Goal: Obtain resource: Obtain resource

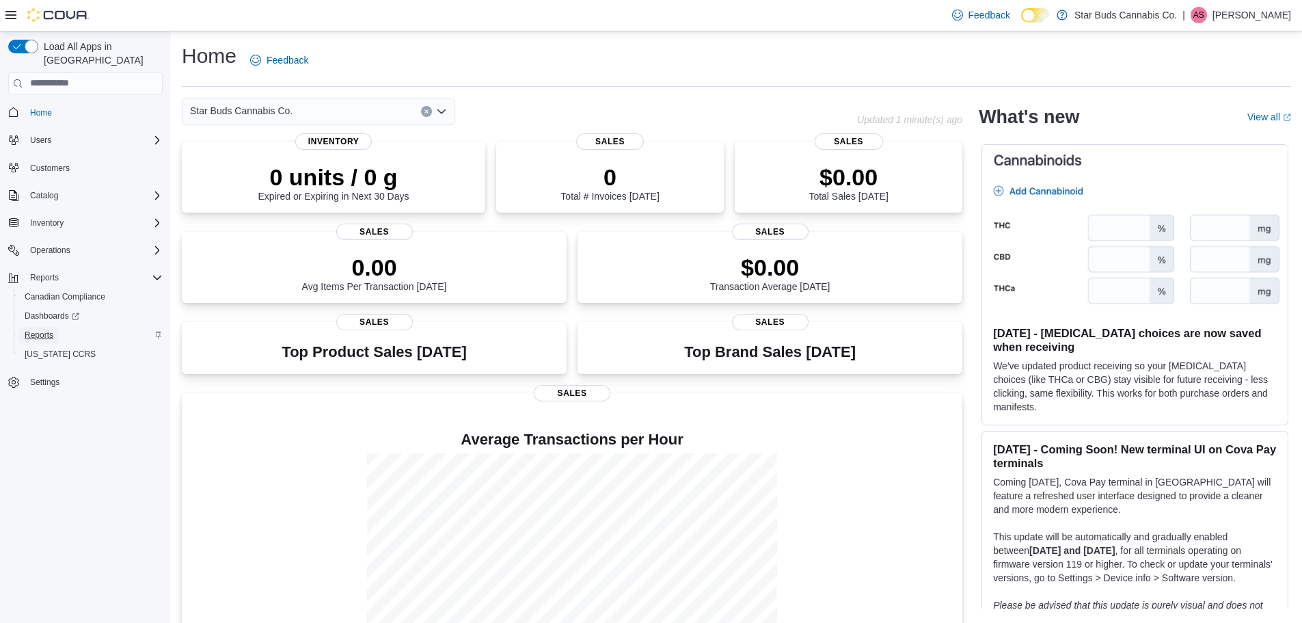
click at [55, 327] on link "Reports" at bounding box center [39, 335] width 40 height 16
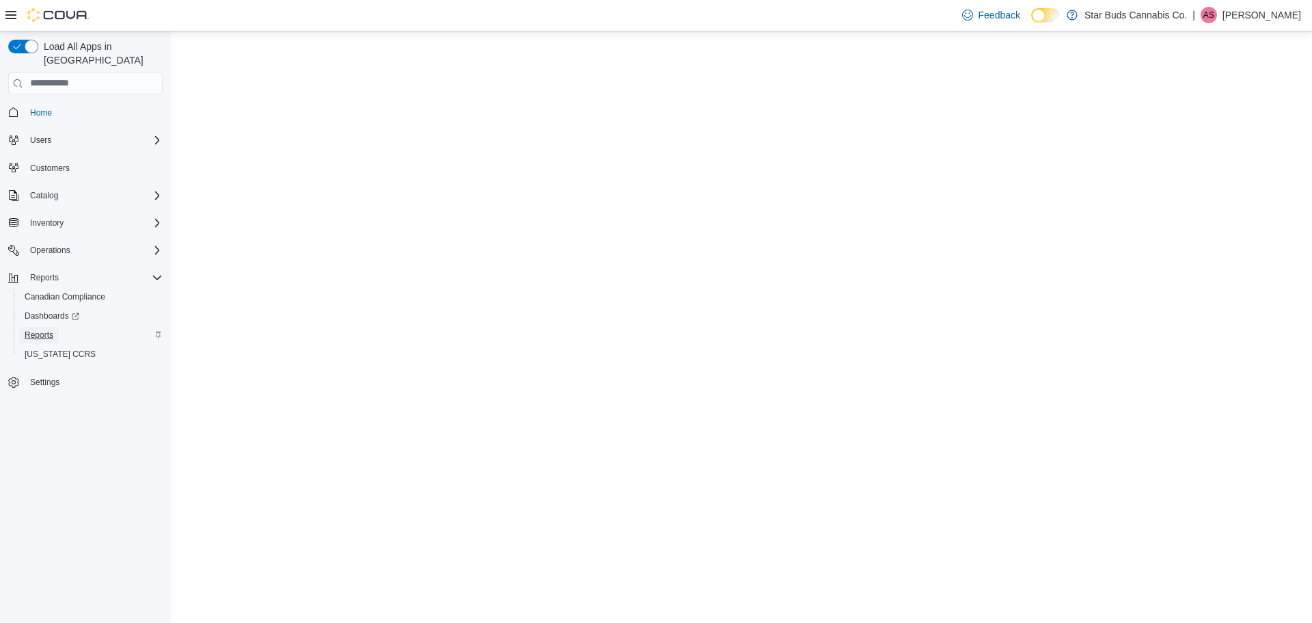
click at [33, 329] on span "Reports" at bounding box center [39, 334] width 29 height 11
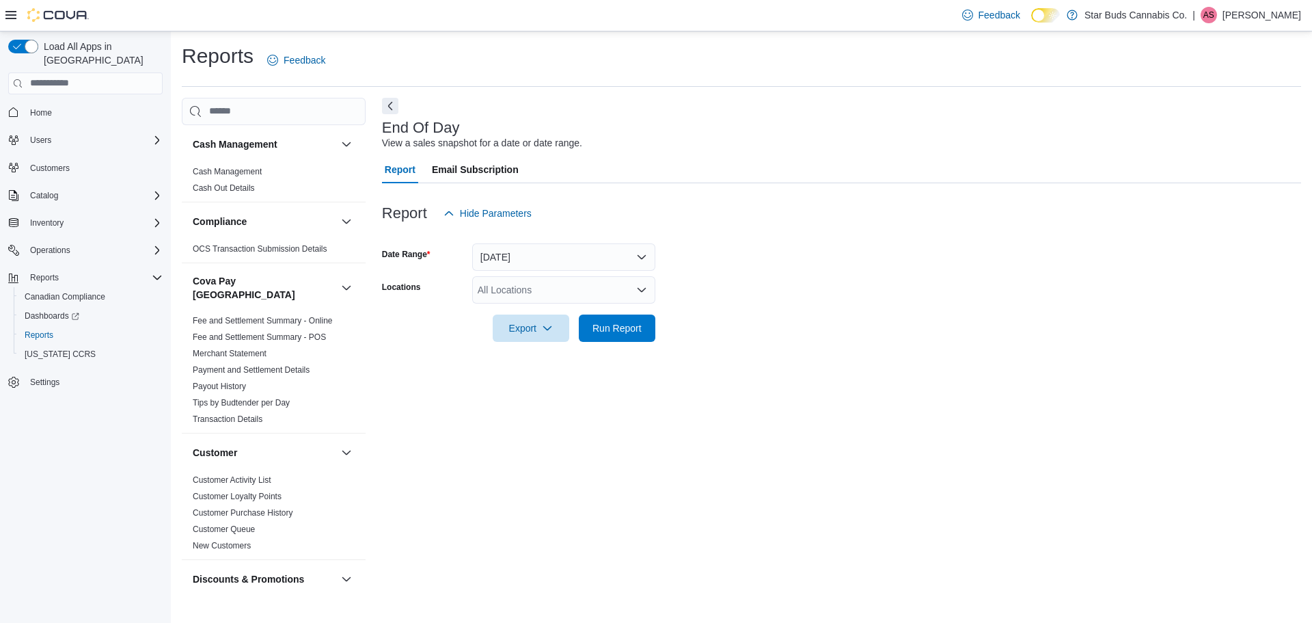
scroll to position [408, 0]
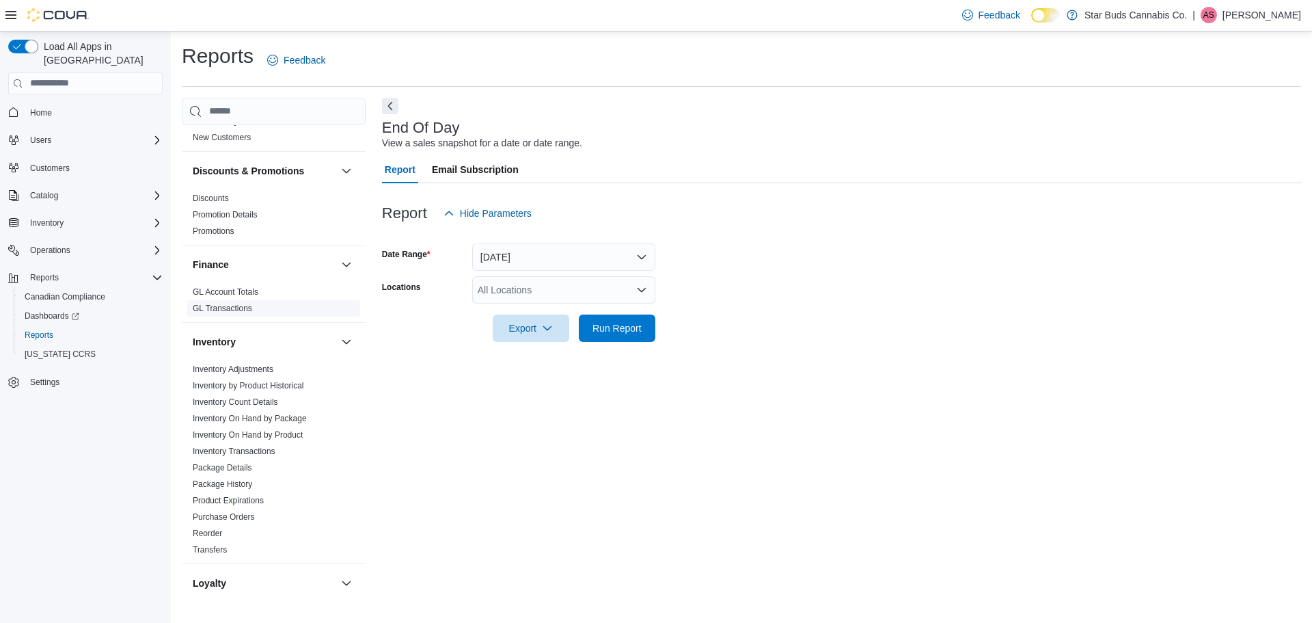
click at [244, 304] on link "GL Transactions" at bounding box center [222, 309] width 59 height 10
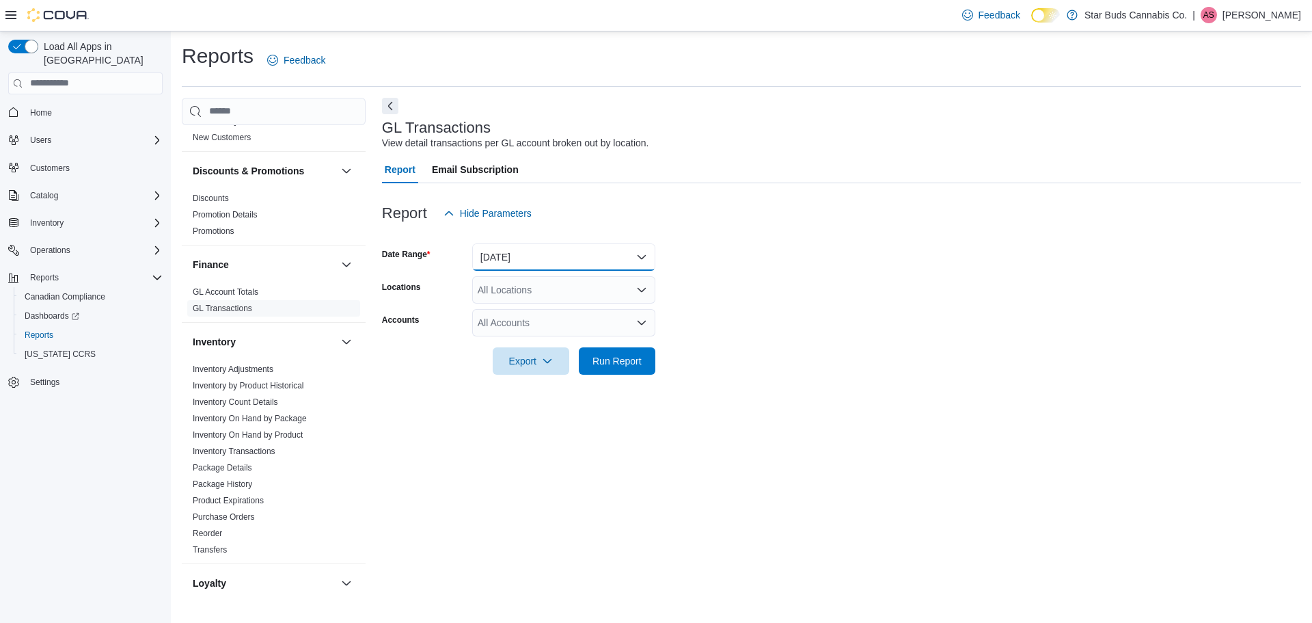
click at [524, 254] on button "Yesterday" at bounding box center [563, 256] width 183 height 27
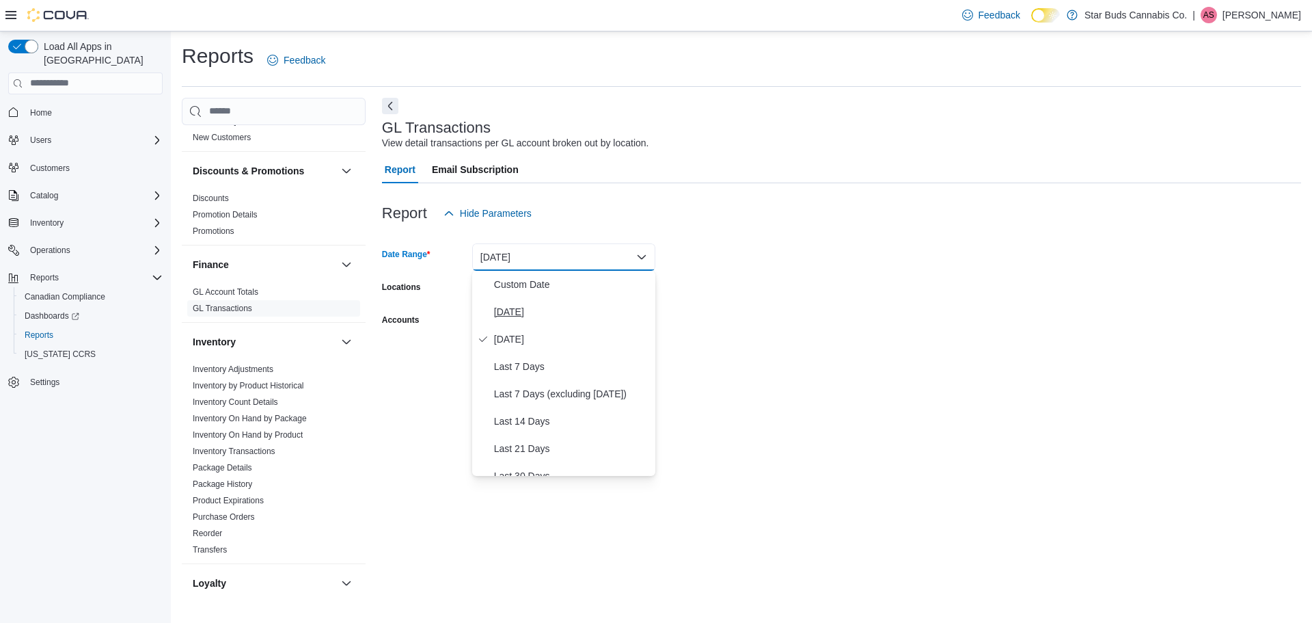
scroll to position [68, 0]
click at [529, 464] on span "Last Month" at bounding box center [572, 462] width 156 height 16
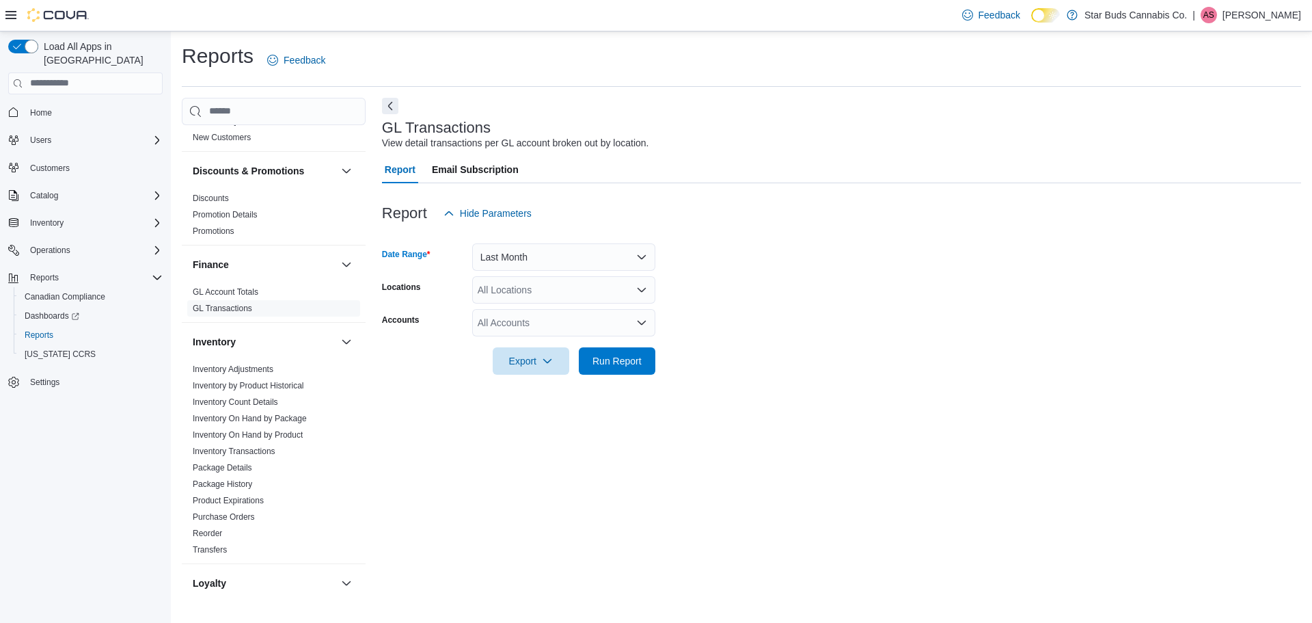
click at [523, 289] on div "All Locations" at bounding box center [563, 289] width 183 height 27
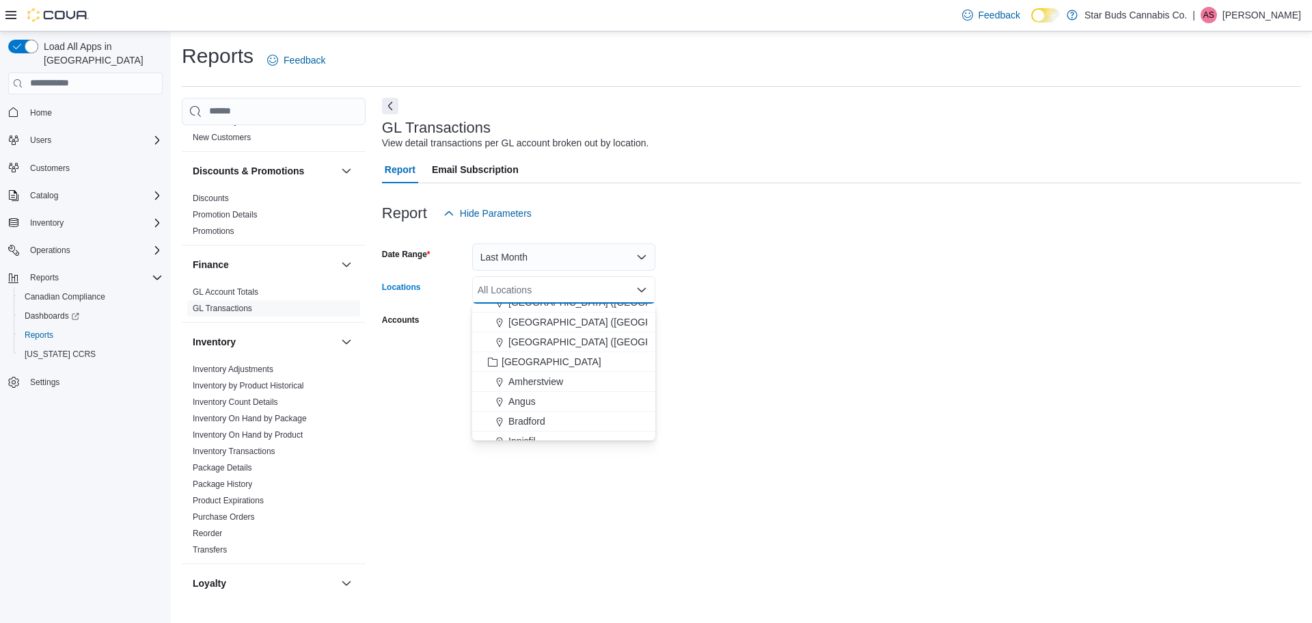
scroll to position [205, 0]
click at [525, 349] on span "Ontario" at bounding box center [552, 346] width 100 height 14
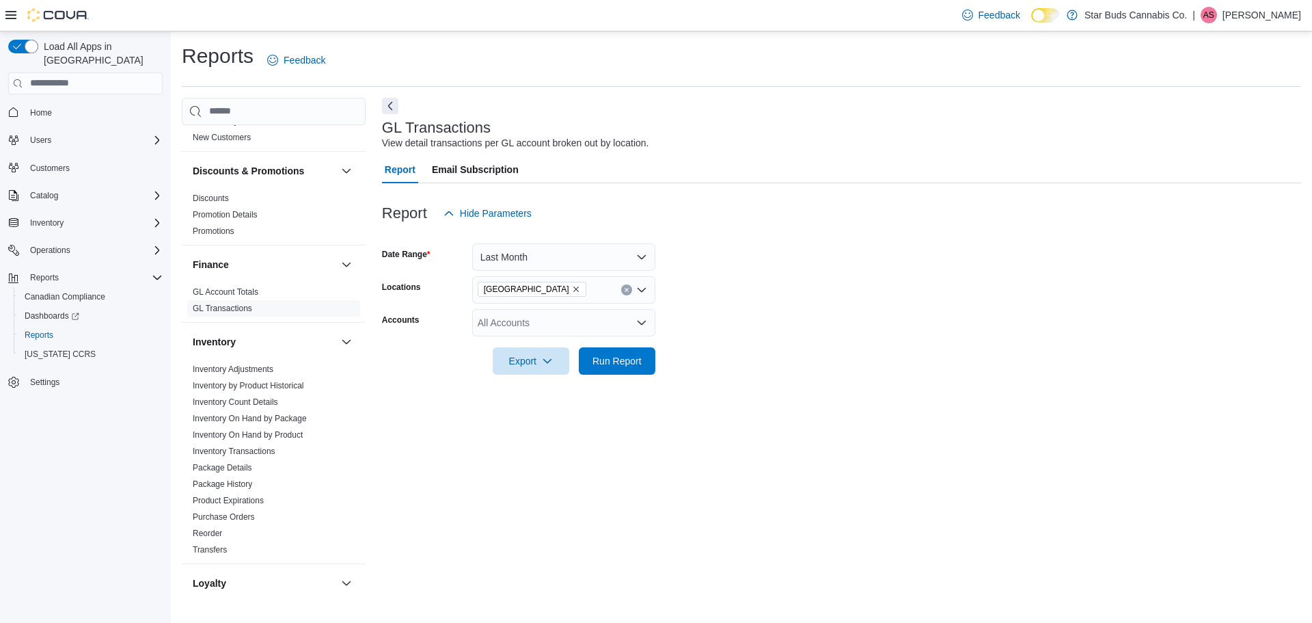
click at [446, 348] on div "Export Run Report" at bounding box center [518, 360] width 273 height 27
click at [492, 327] on div "All Accounts" at bounding box center [563, 322] width 183 height 27
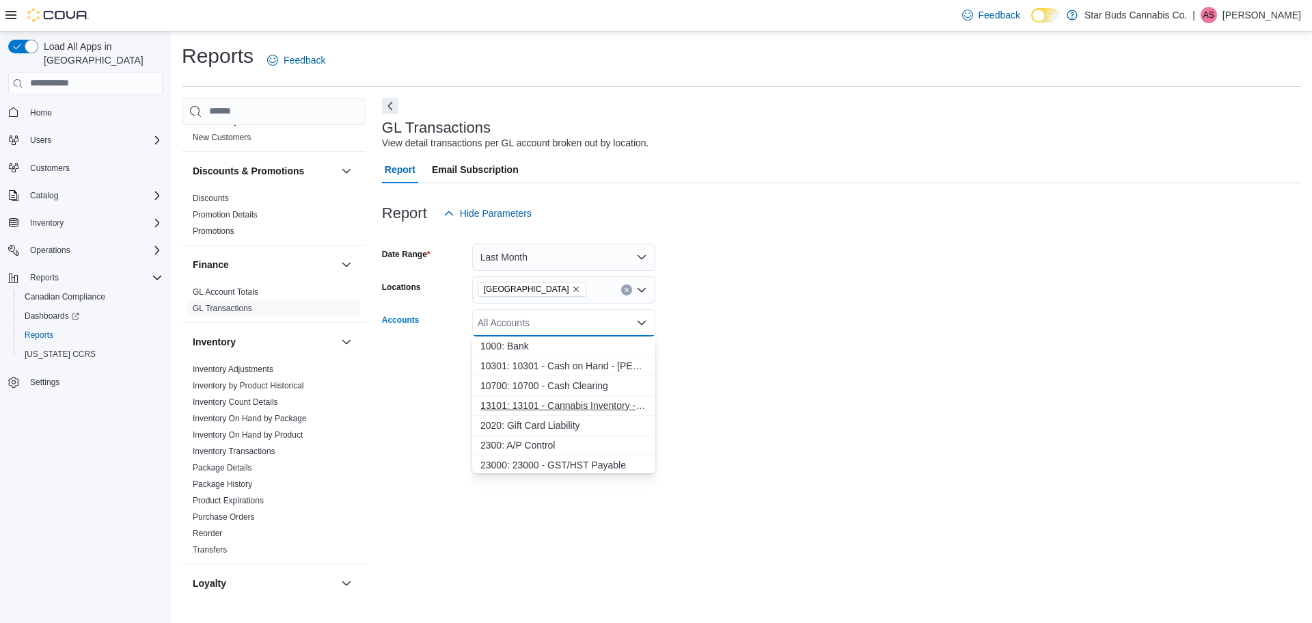
click at [499, 403] on span "13101: 13101 - Cannabis Inventory - Livingstone" at bounding box center [564, 406] width 167 height 14
click at [433, 411] on div "GL Transactions View detail transactions per GL account broken out by location.…" at bounding box center [841, 345] width 919 height 494
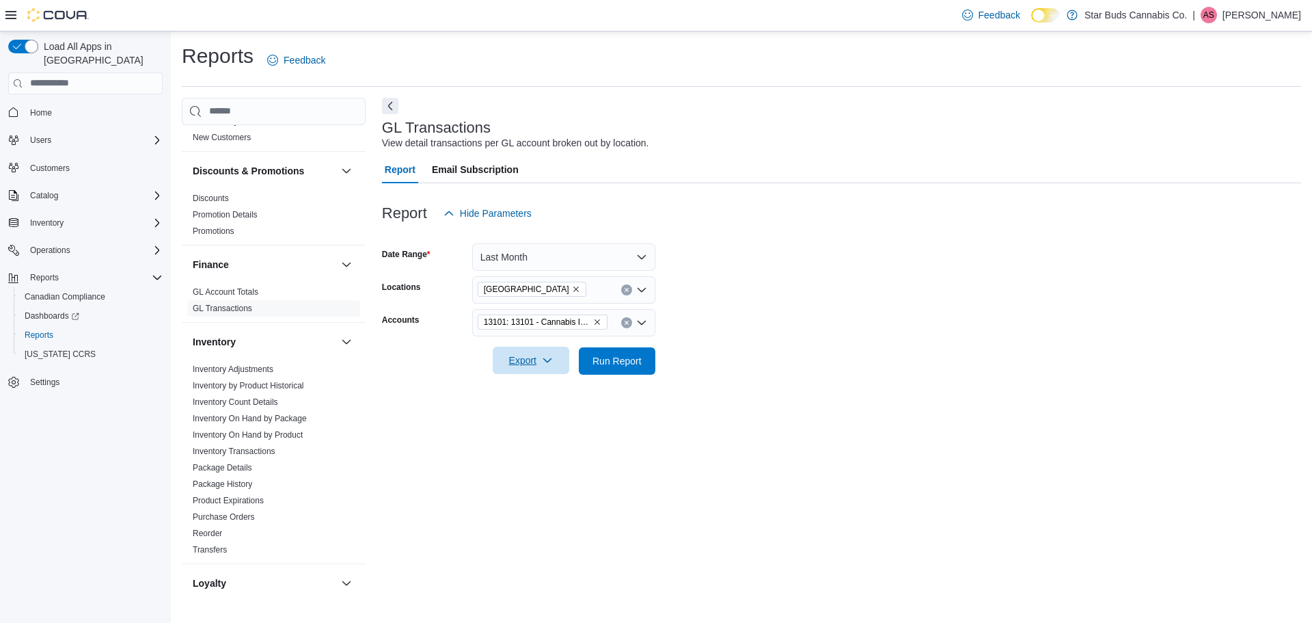
click at [519, 363] on span "Export" at bounding box center [531, 360] width 60 height 27
click at [520, 383] on span "Export to Excel" at bounding box center [533, 388] width 62 height 11
